Goal: Navigation & Orientation: Find specific page/section

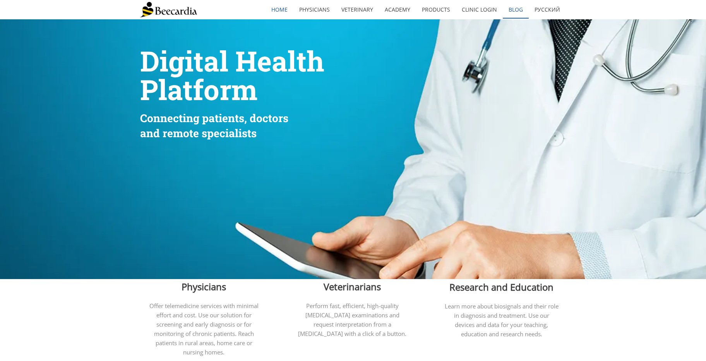
click at [519, 10] on link "Blog" at bounding box center [516, 10] width 26 height 18
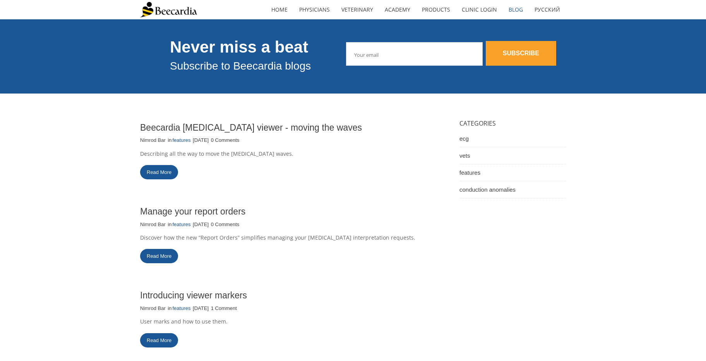
click at [183, 13] on img at bounding box center [168, 9] width 57 height 15
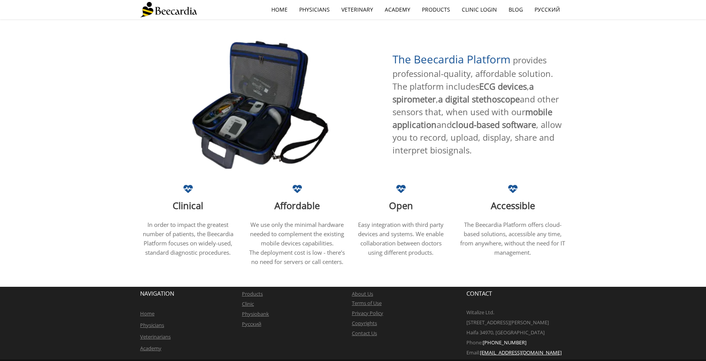
scroll to position [388, 0]
